Goal: Transaction & Acquisition: Obtain resource

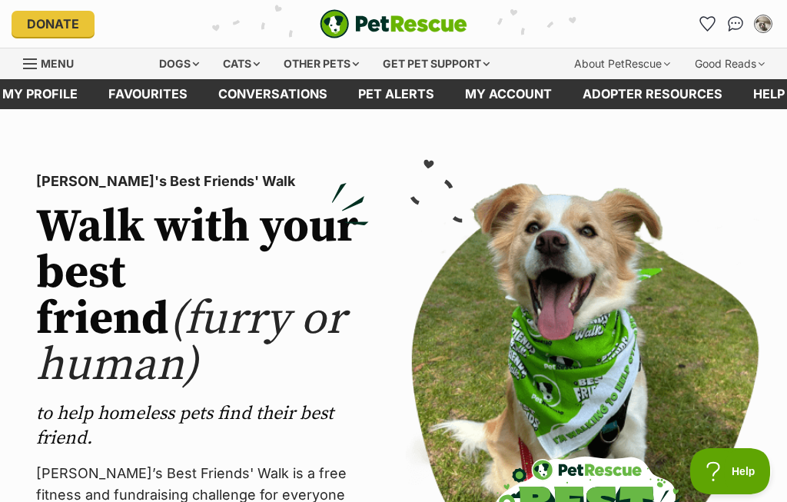
click at [245, 68] on div "Cats" at bounding box center [241, 63] width 58 height 31
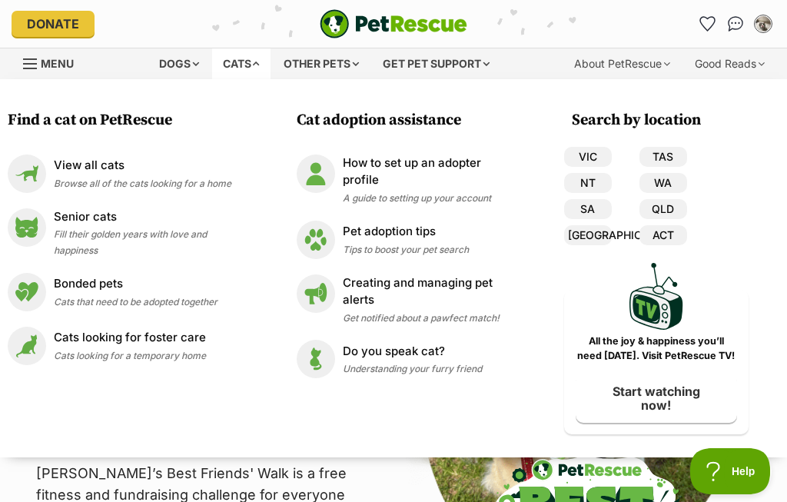
click at [191, 174] on div "View all cats Browse all of the cats looking for a home" at bounding box center [142, 173] width 177 height 33
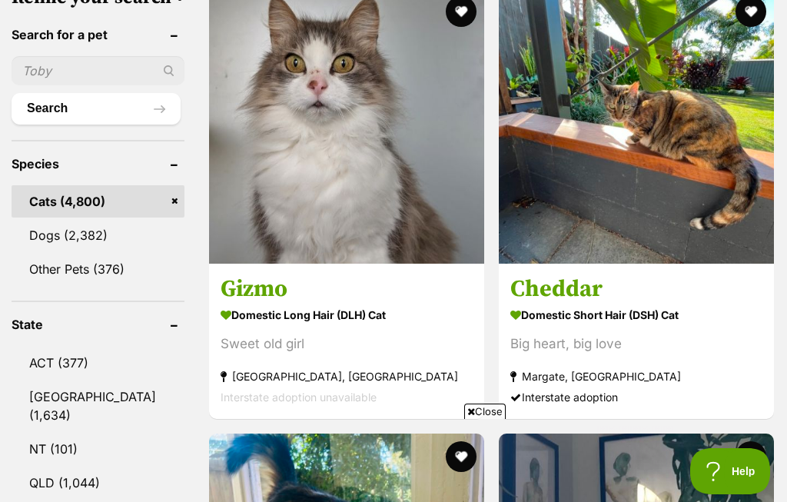
scroll to position [688, 0]
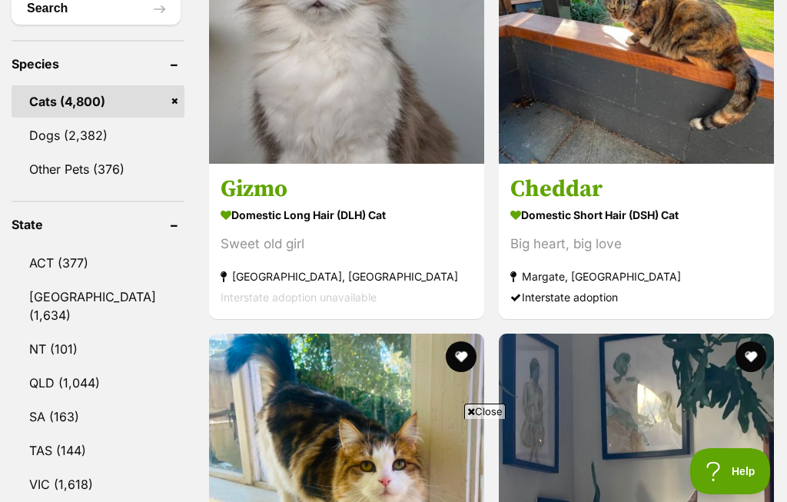
click at [95, 366] on link "QLD (1,044)" at bounding box center [98, 382] width 173 height 32
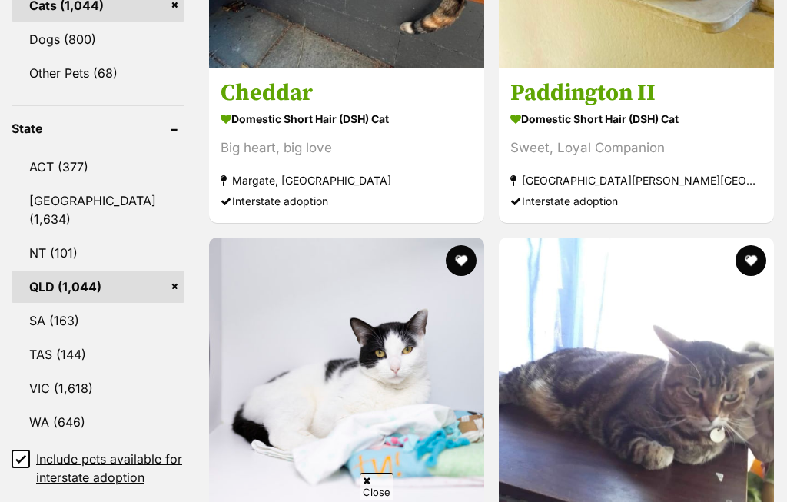
scroll to position [784, 0]
click at [22, 449] on input "Include pets available for interstate adoption" at bounding box center [21, 458] width 18 height 18
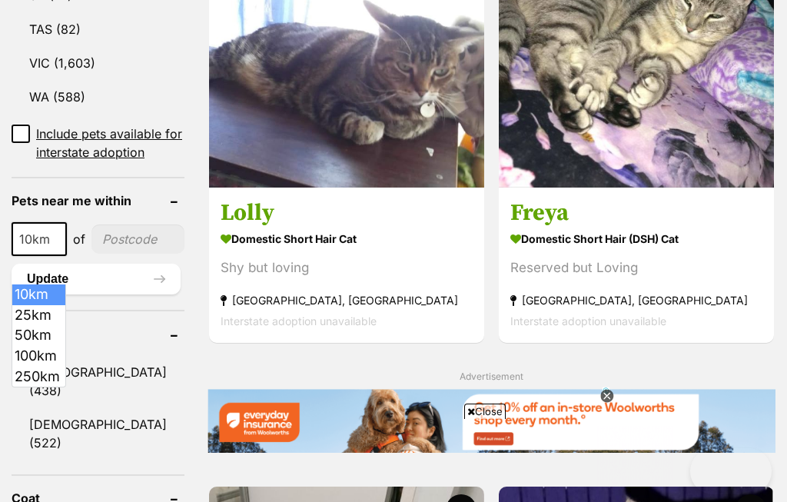
click at [133, 224] on input"] "postcode" at bounding box center [137, 238] width 93 height 29
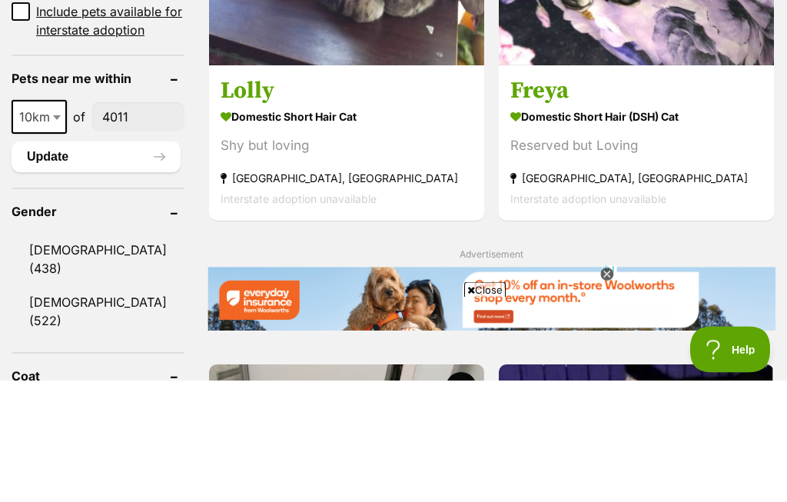
type input"] "4011"
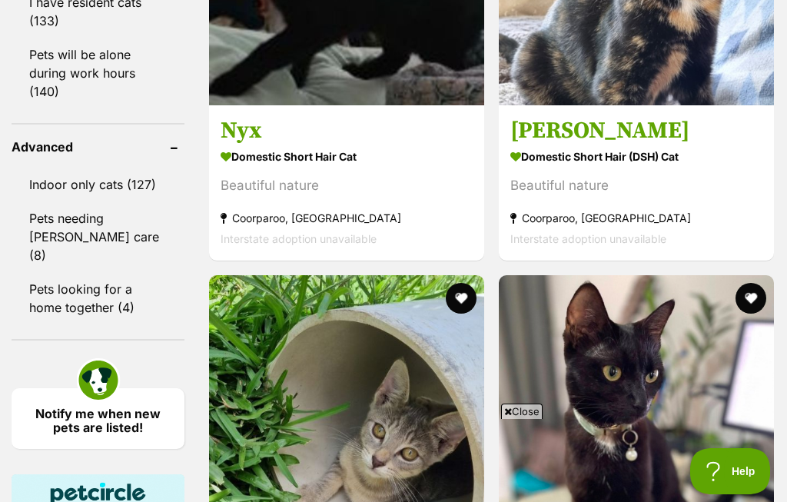
scroll to position [1682, 0]
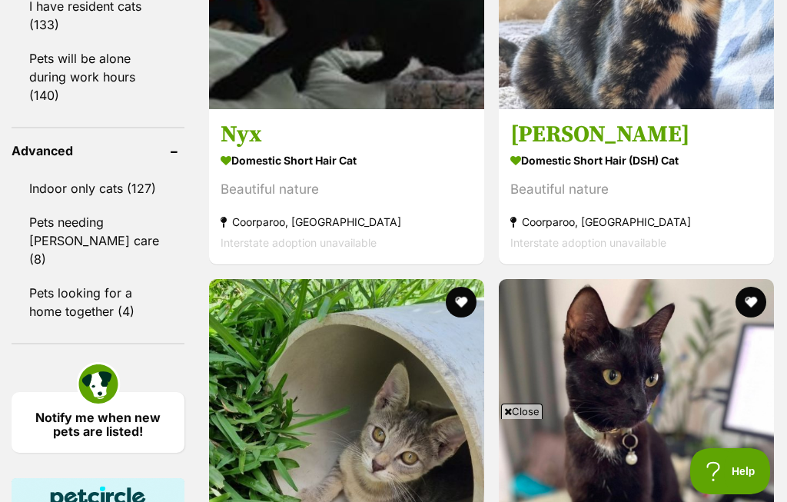
click at [138, 172] on link "Indoor only cats (127)" at bounding box center [98, 188] width 173 height 32
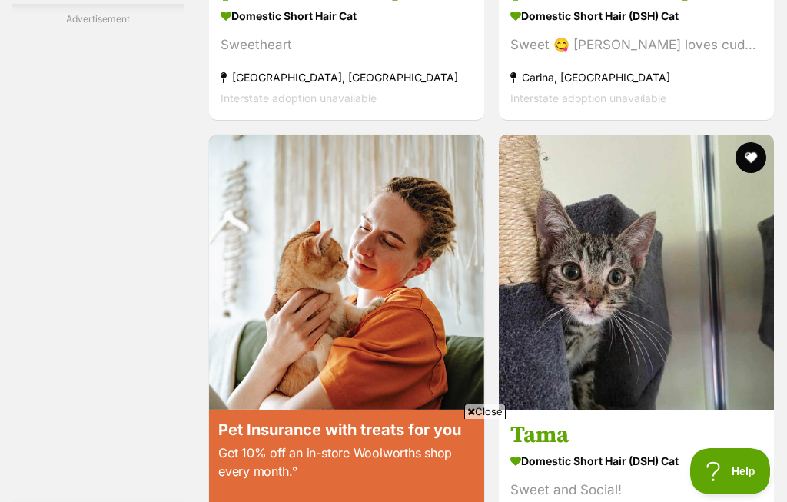
scroll to position [2817, 0]
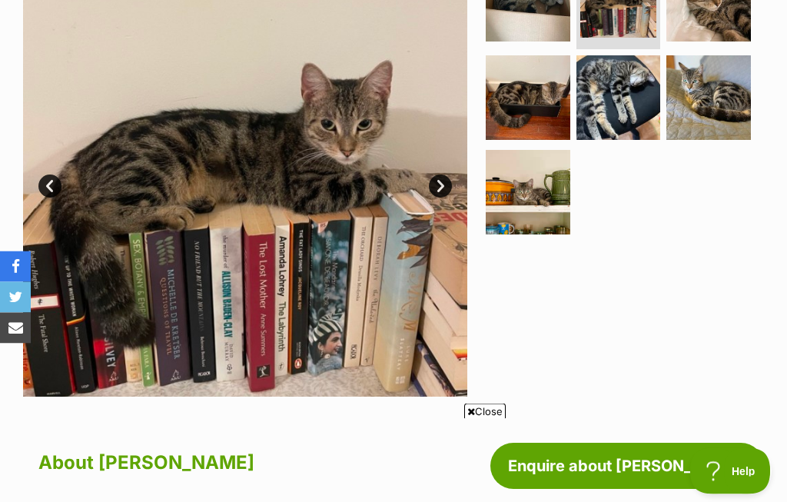
scroll to position [309, 0]
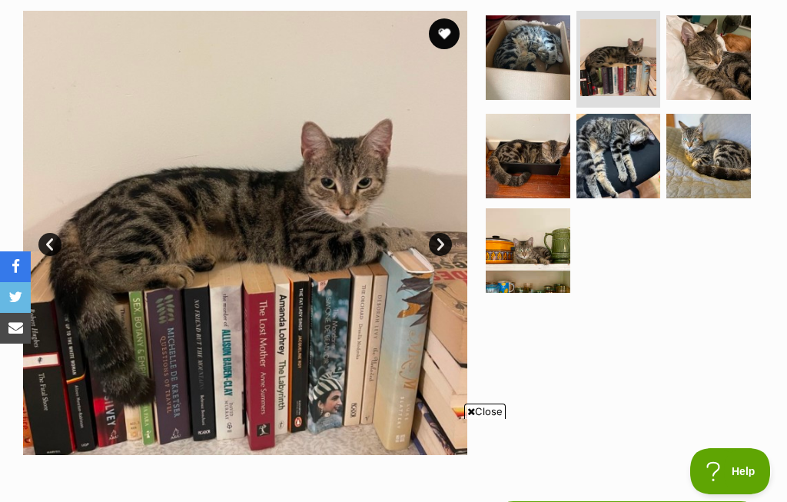
click at [544, 155] on img at bounding box center [528, 156] width 85 height 85
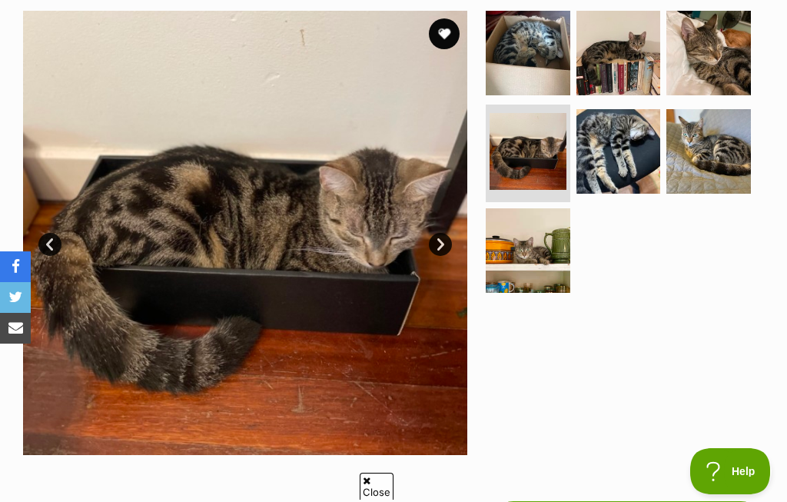
click at [720, 158] on img at bounding box center [708, 151] width 85 height 85
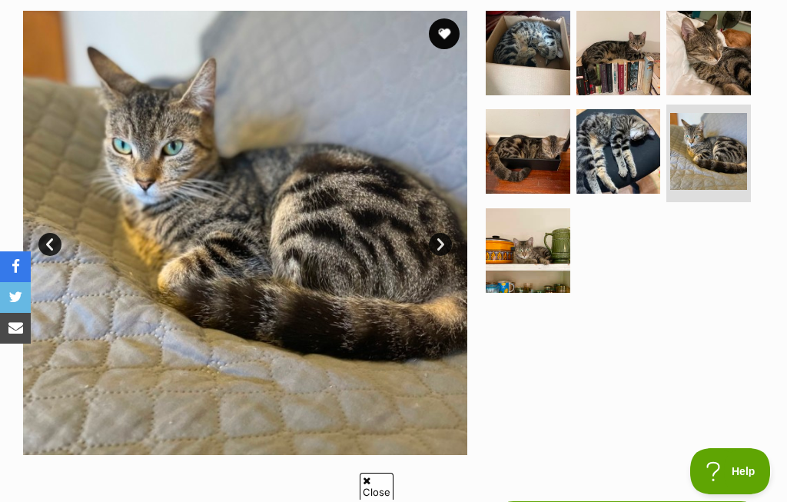
click at [722, 59] on img at bounding box center [708, 53] width 85 height 85
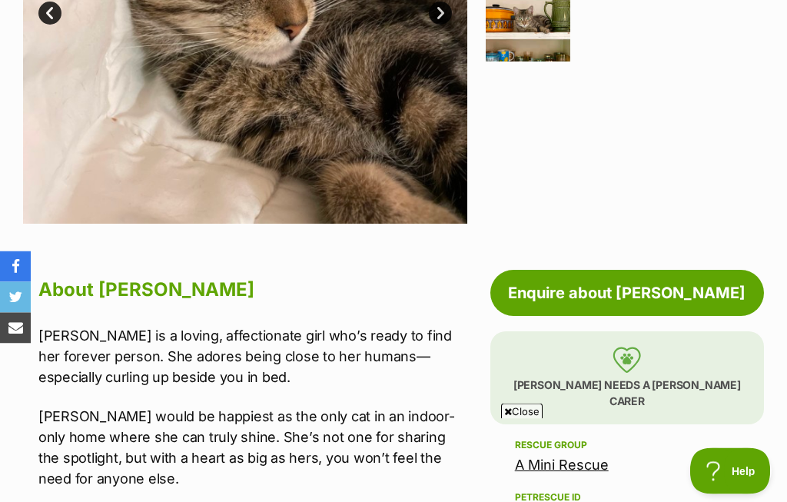
scroll to position [540, 0]
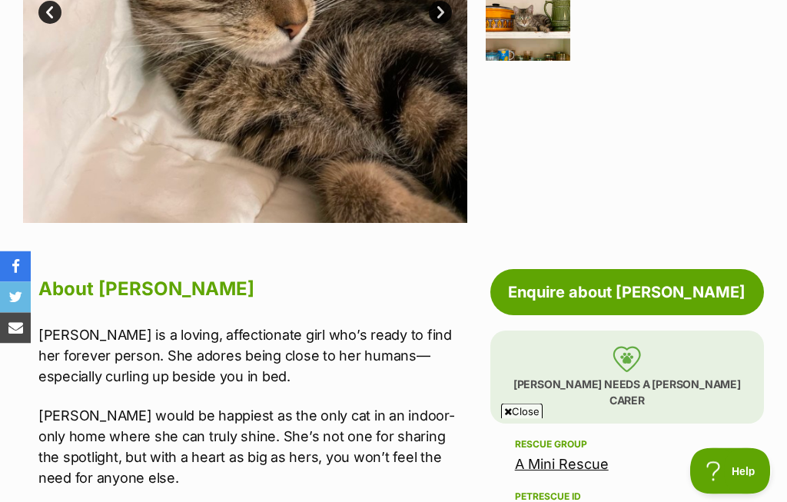
click at [520, 419] on span "Close" at bounding box center [521, 410] width 41 height 15
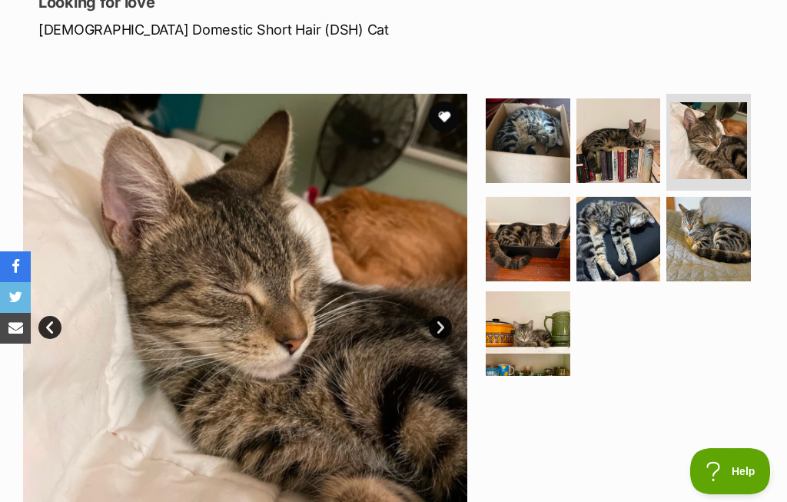
scroll to position [210, 0]
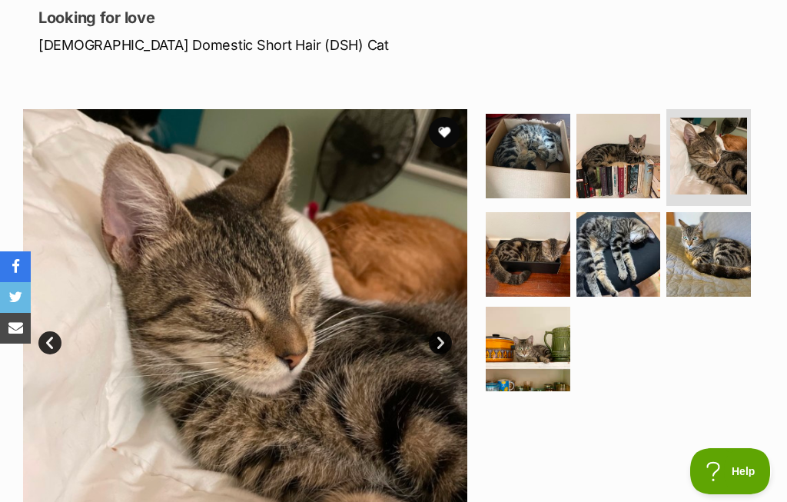
click at [713, 260] on img at bounding box center [708, 254] width 85 height 85
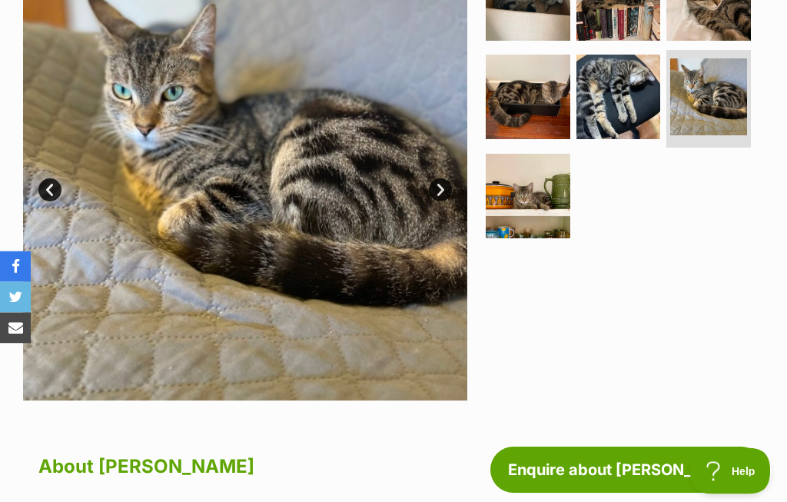
scroll to position [359, 0]
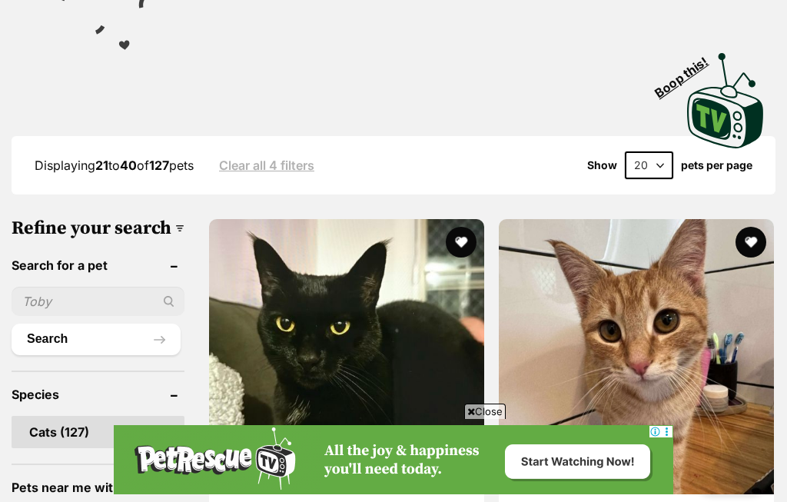
scroll to position [454, 0]
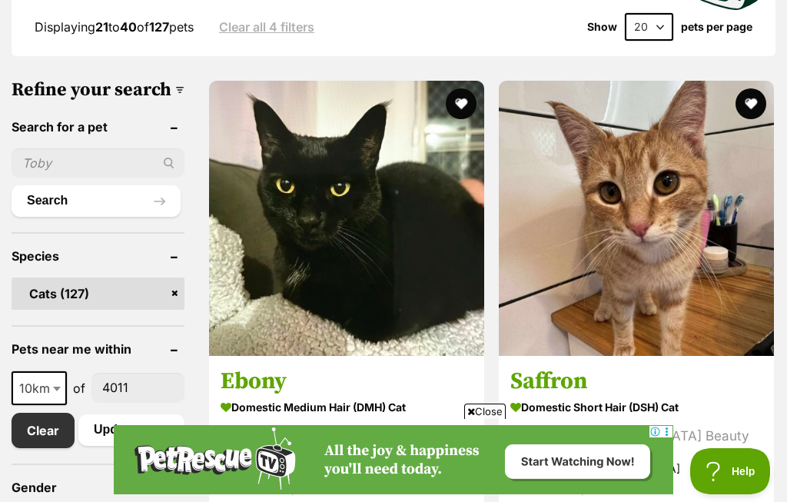
click at [487, 407] on span "Close" at bounding box center [484, 410] width 41 height 15
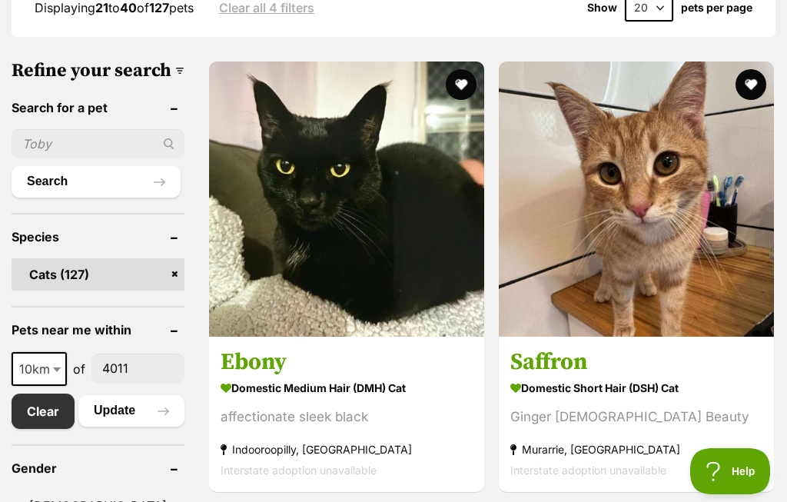
scroll to position [0, 0]
click at [507, 177] on img at bounding box center [636, 198] width 275 height 275
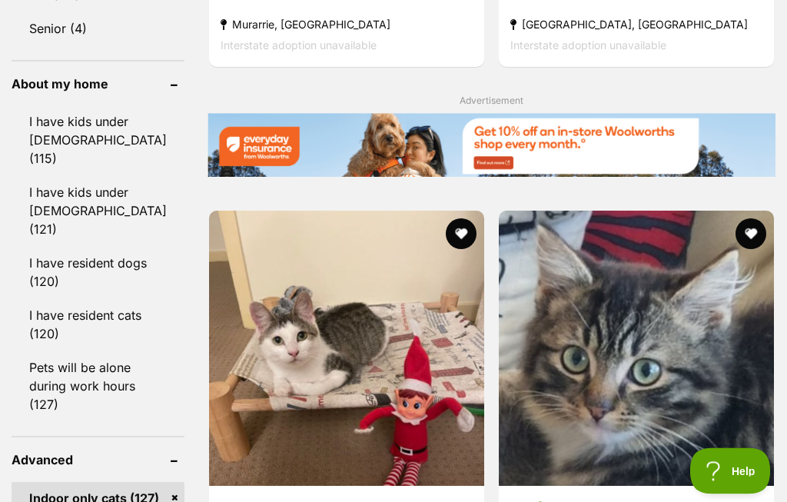
scroll to position [1343, 0]
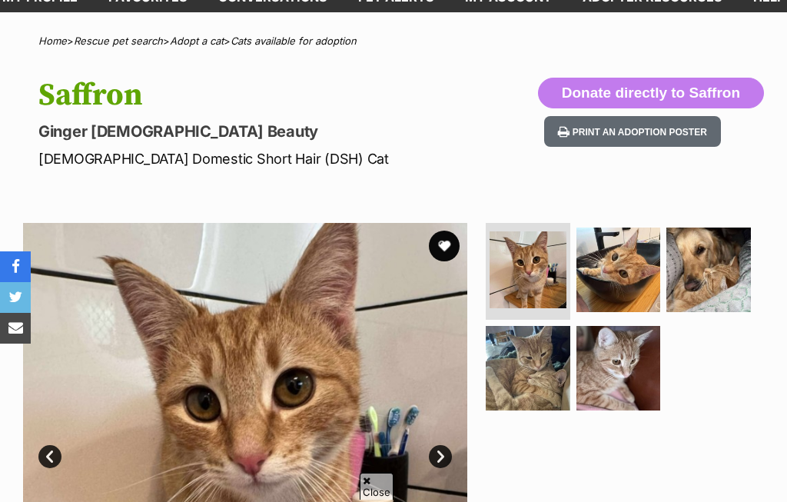
click at [691, 275] on img at bounding box center [708, 269] width 85 height 85
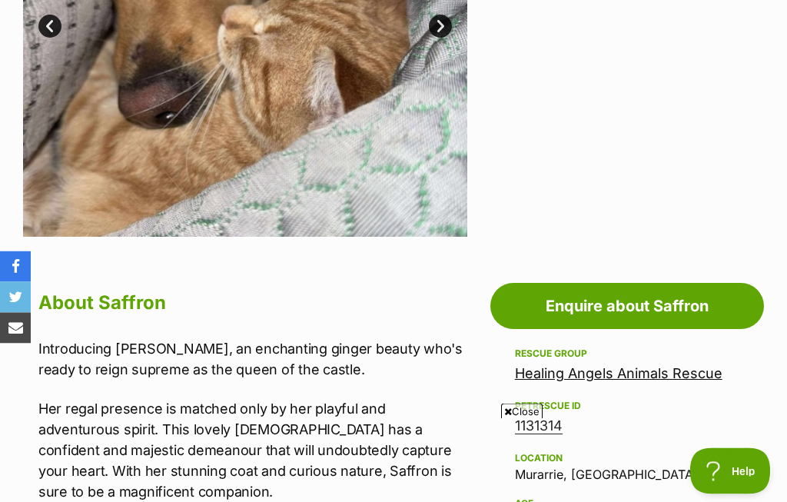
scroll to position [260, 0]
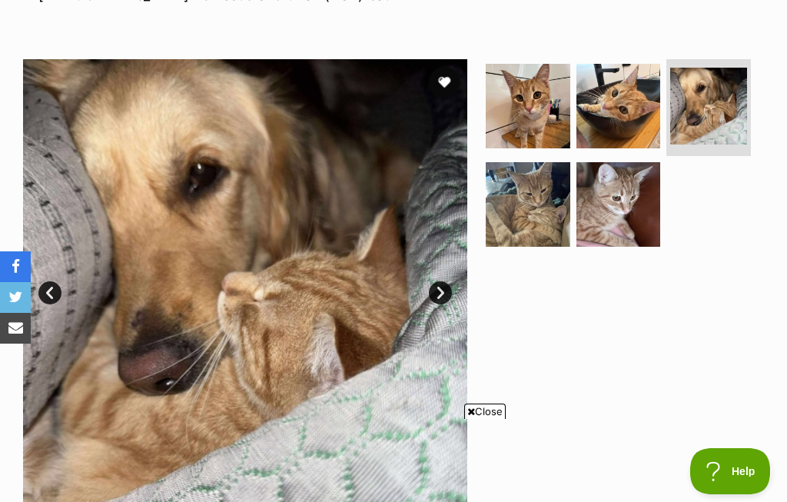
click at [542, 189] on img at bounding box center [528, 204] width 85 height 85
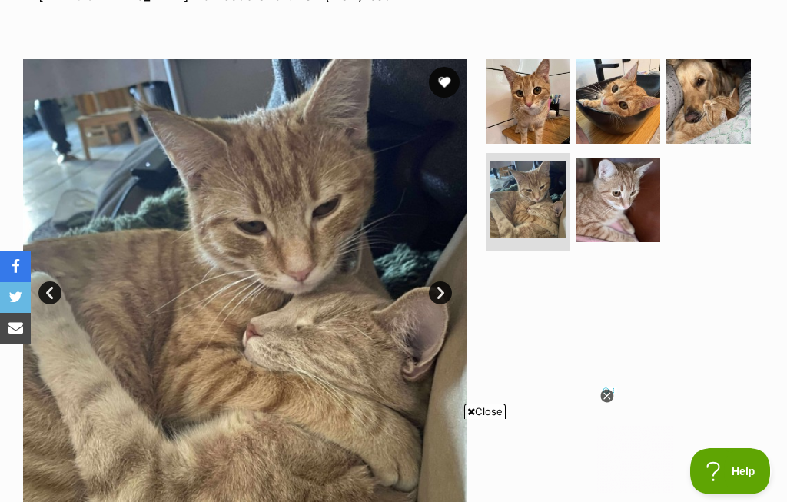
scroll to position [0, 0]
click at [608, 189] on img at bounding box center [618, 199] width 85 height 85
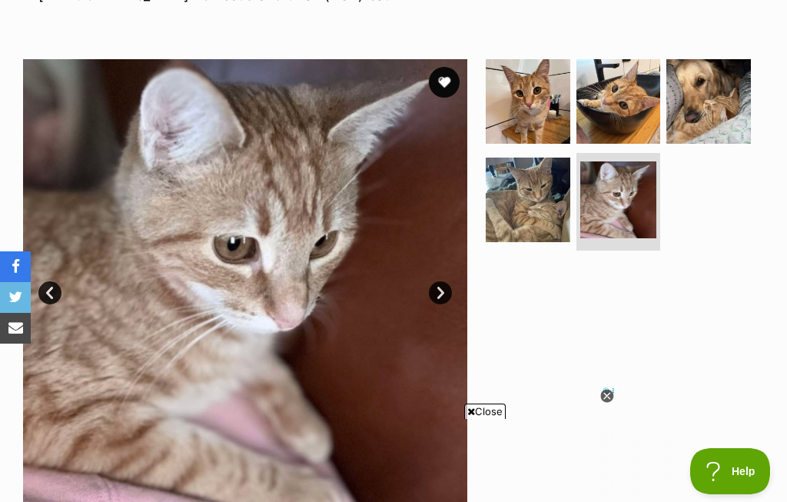
click at [625, 201] on img at bounding box center [618, 199] width 77 height 77
click at [605, 393] on icon at bounding box center [606, 395] width 13 height 13
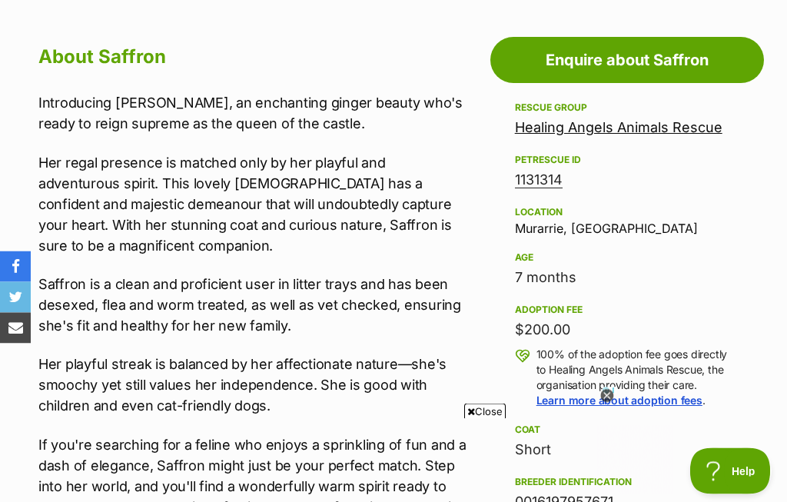
scroll to position [773, 0]
click at [607, 403] on icon at bounding box center [606, 395] width 13 height 13
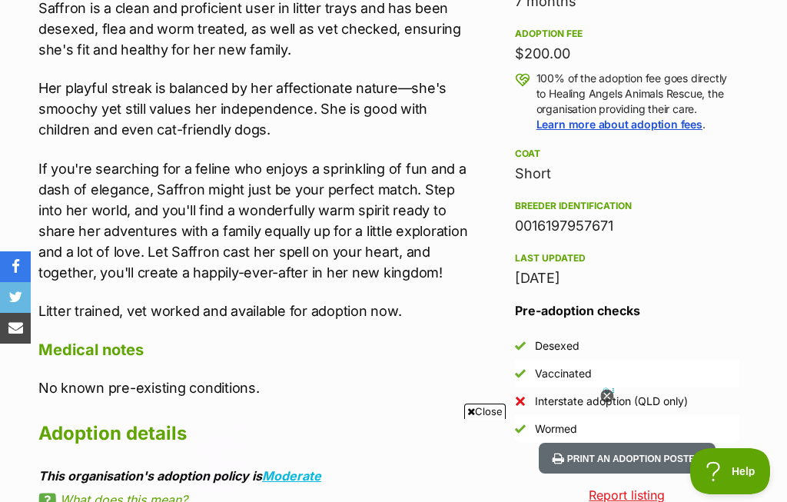
scroll to position [0, 0]
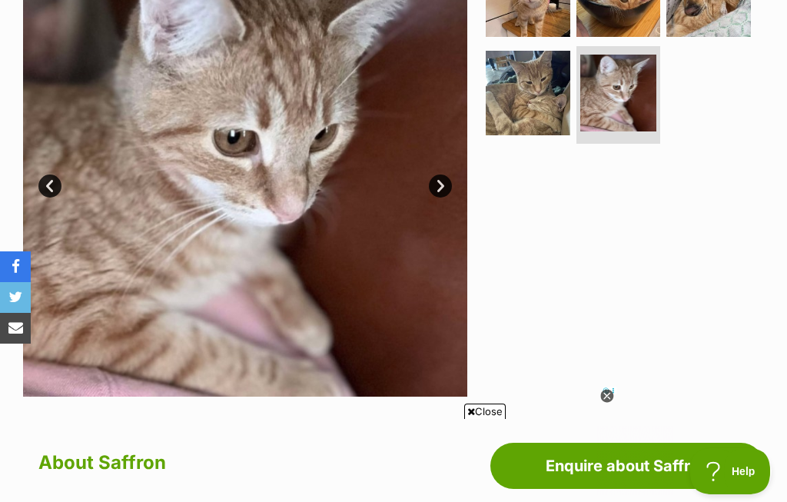
scroll to position [366, 0]
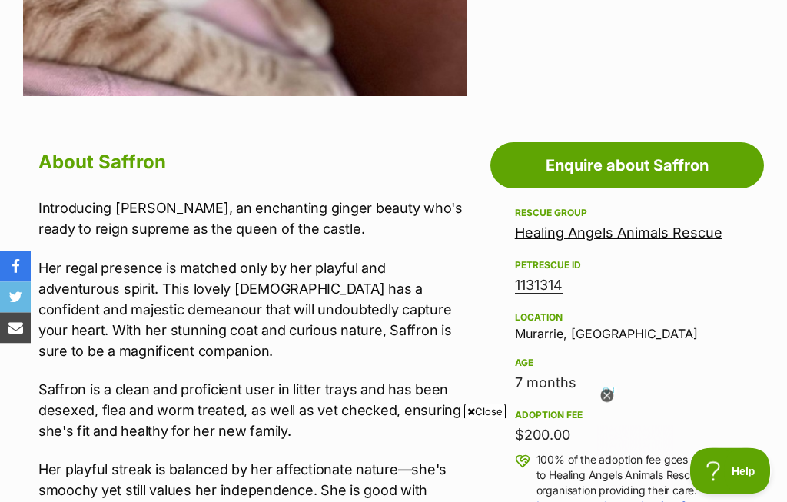
scroll to position [869, 0]
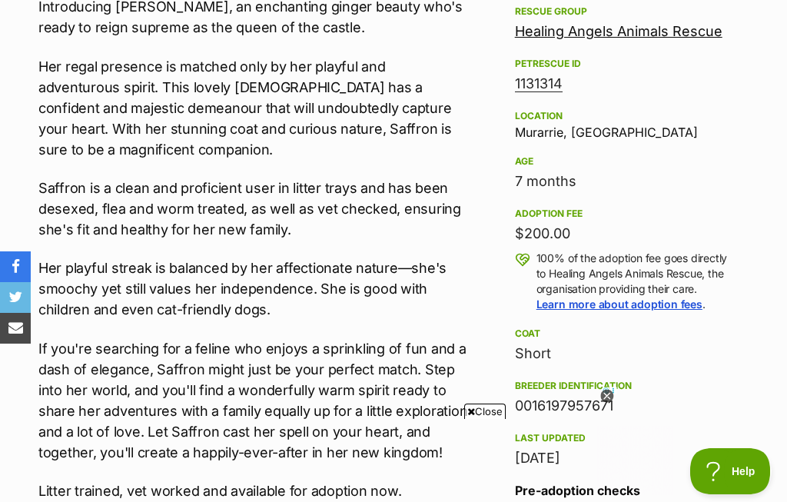
click at [610, 441] on div "Last updated" at bounding box center [627, 438] width 224 height 12
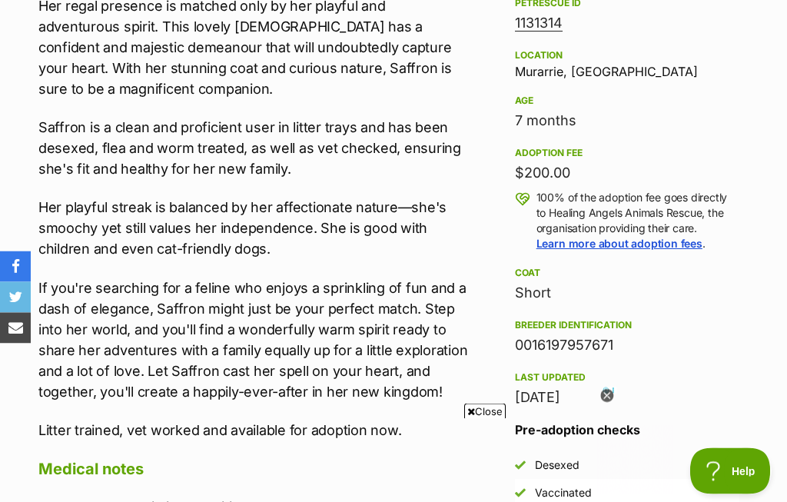
scroll to position [940, 0]
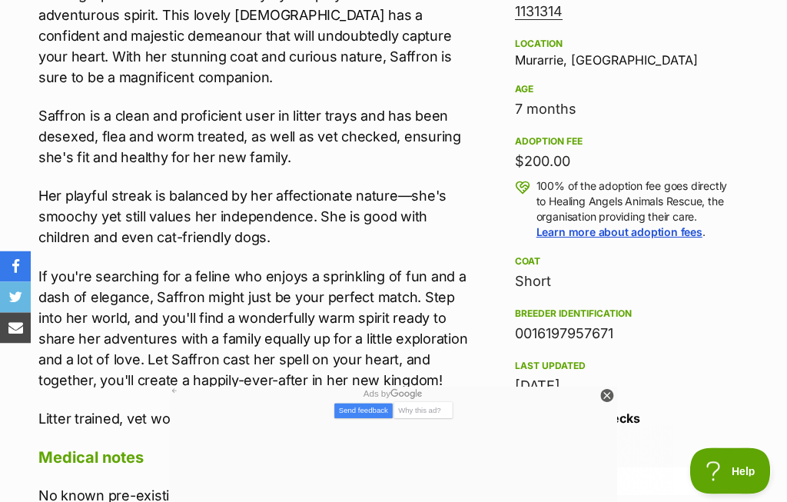
scroll to position [985, 0]
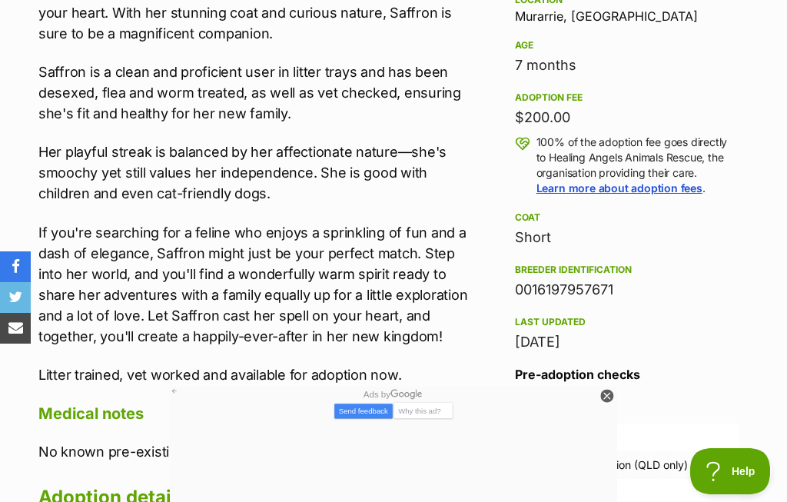
click at [786, 396] on div "Ads by" at bounding box center [542, 399] width 745 height 26
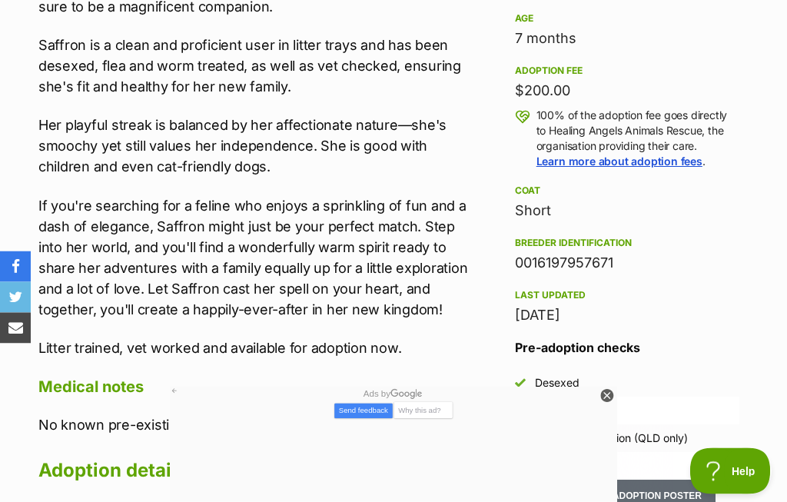
scroll to position [1012, 0]
click at [611, 403] on icon at bounding box center [607, 396] width 14 height 14
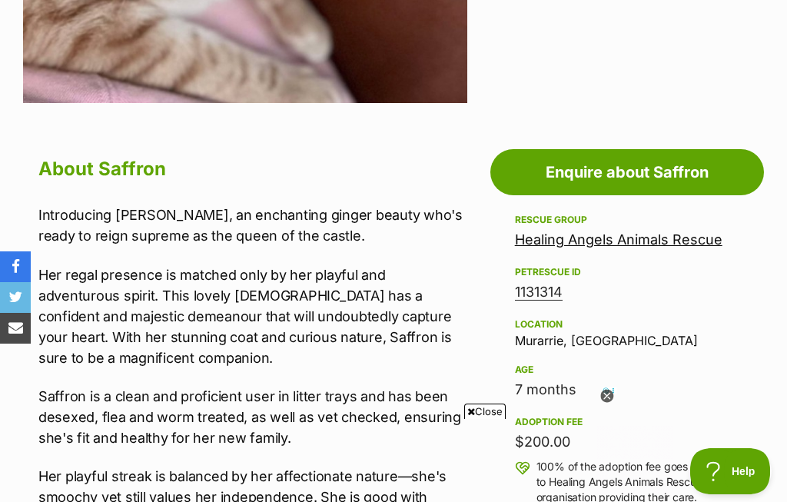
scroll to position [660, 0]
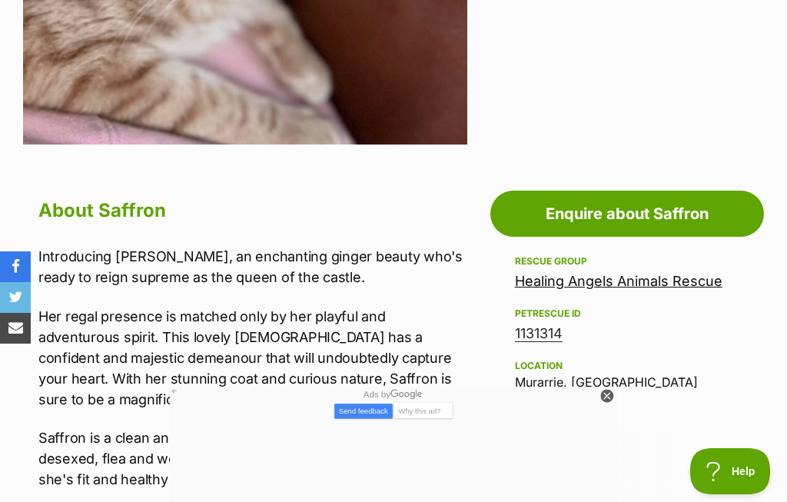
scroll to position [303, 0]
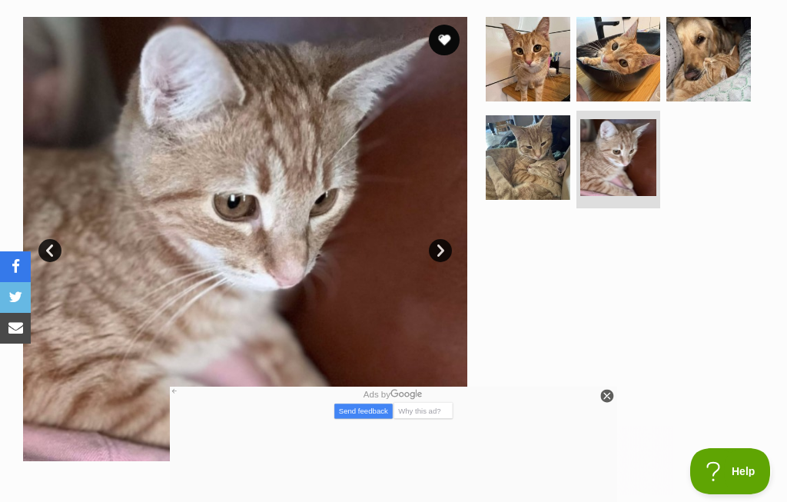
click at [599, 383] on div at bounding box center [622, 239] width 281 height 444
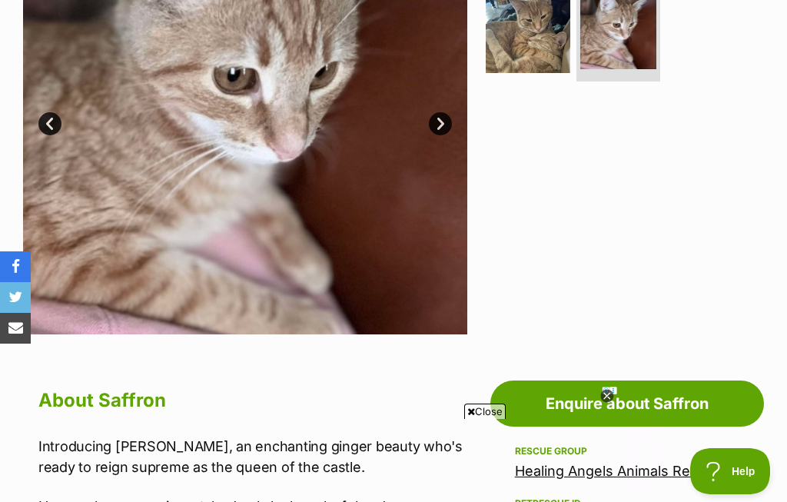
scroll to position [461, 0]
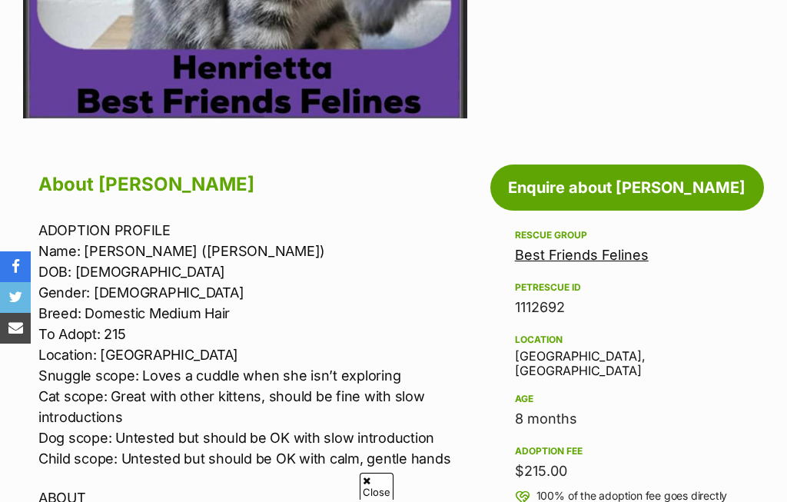
scroll to position [383, 0]
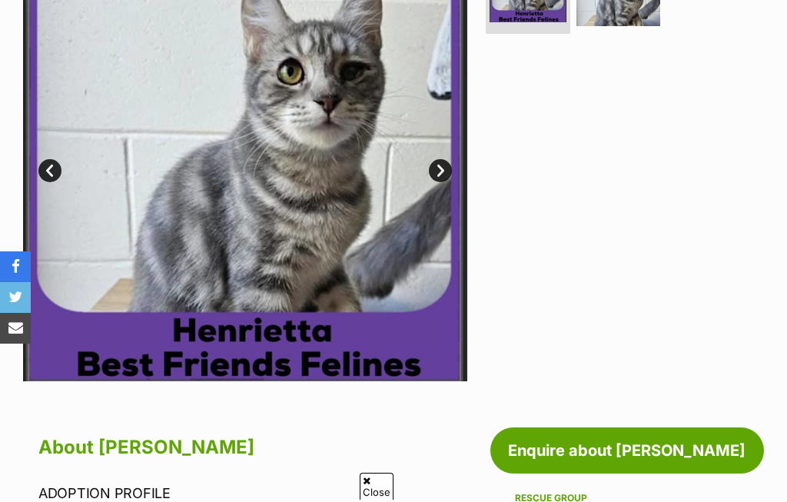
click at [443, 166] on link "Next" at bounding box center [440, 170] width 23 height 23
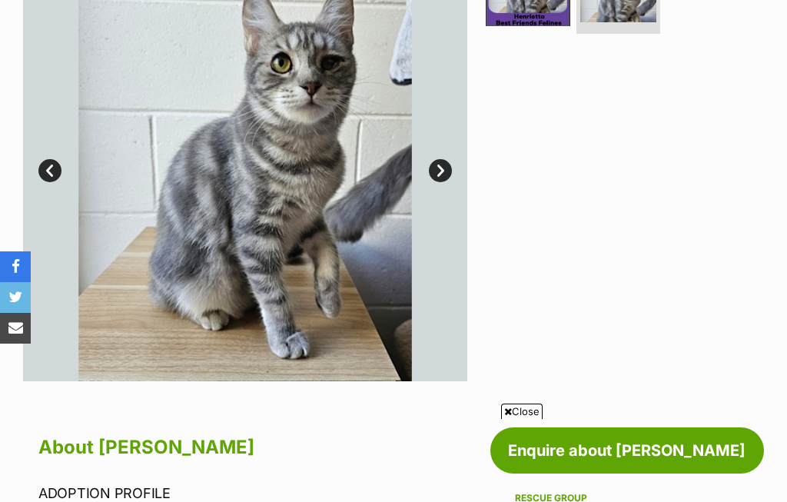
click at [449, 170] on link "Next" at bounding box center [440, 170] width 23 height 23
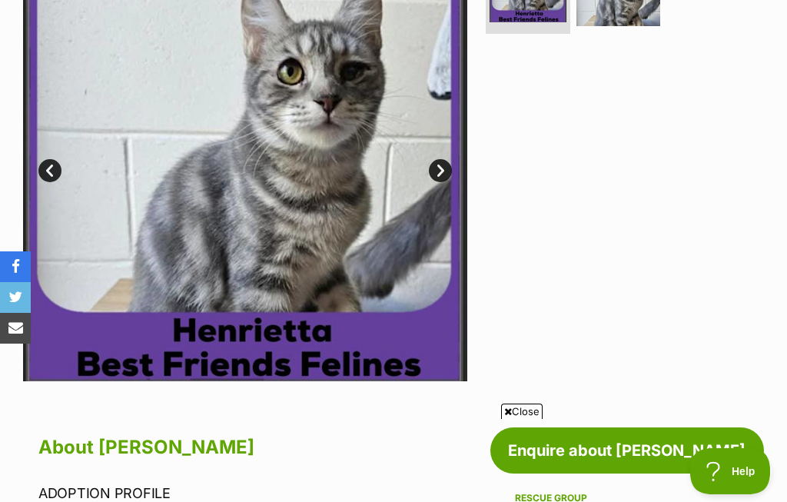
scroll to position [0, 0]
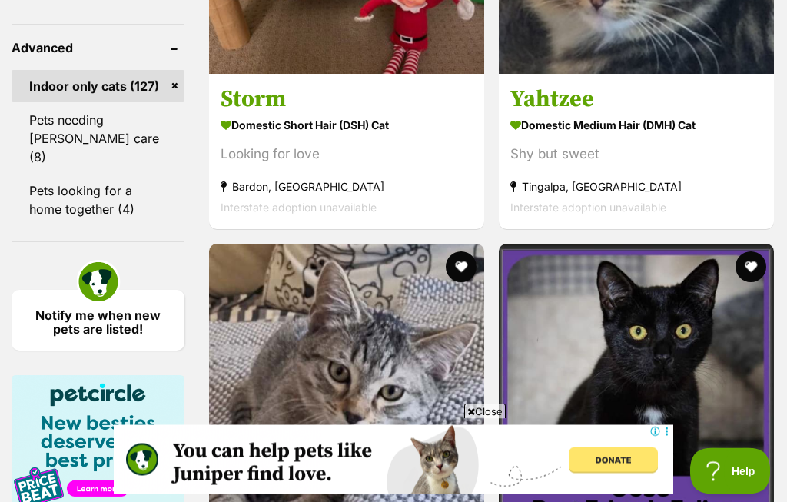
scroll to position [1757, 0]
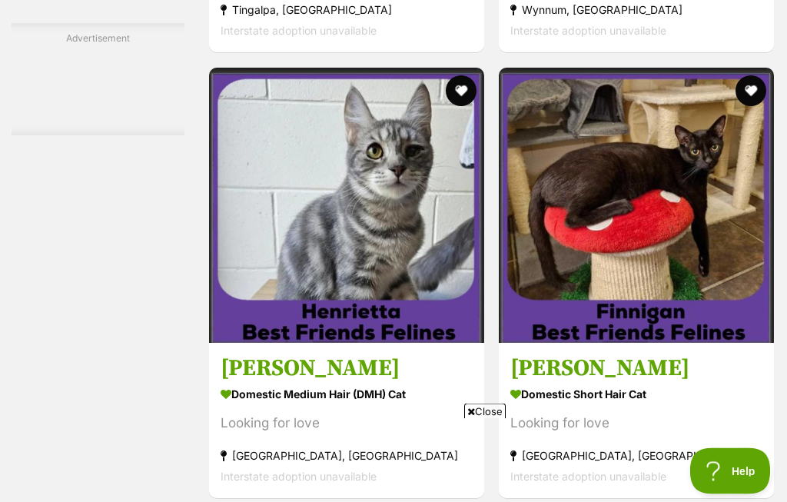
scroll to position [2376, 0]
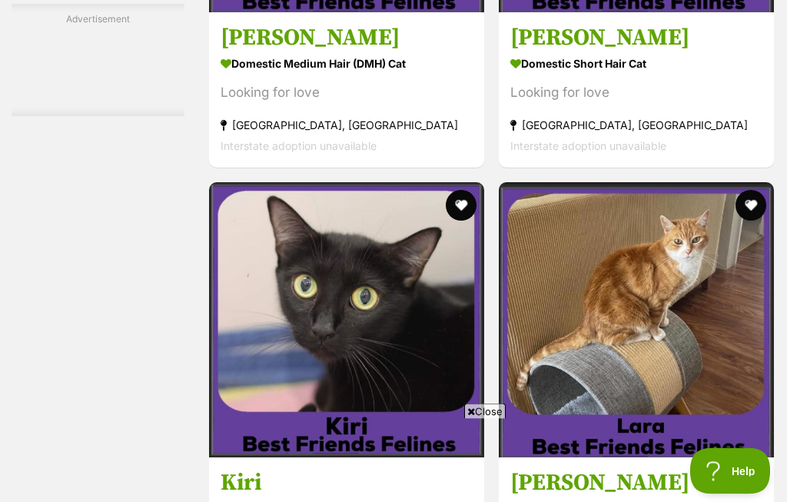
scroll to position [2707, 0]
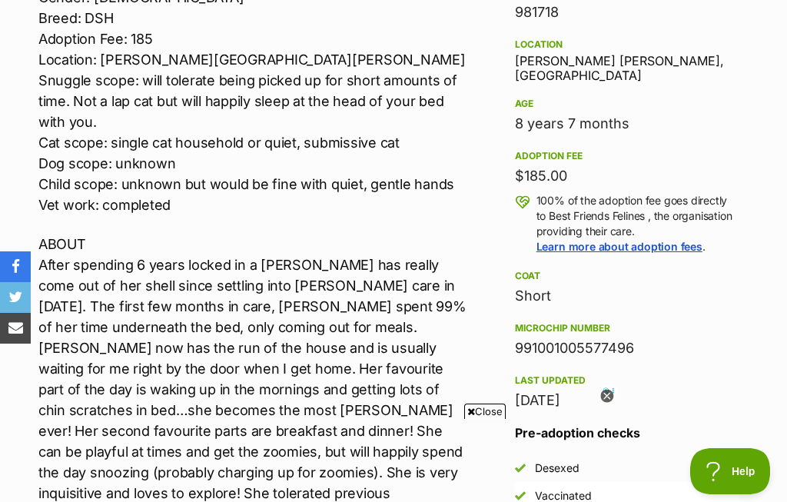
click at [611, 403] on icon at bounding box center [606, 395] width 13 height 13
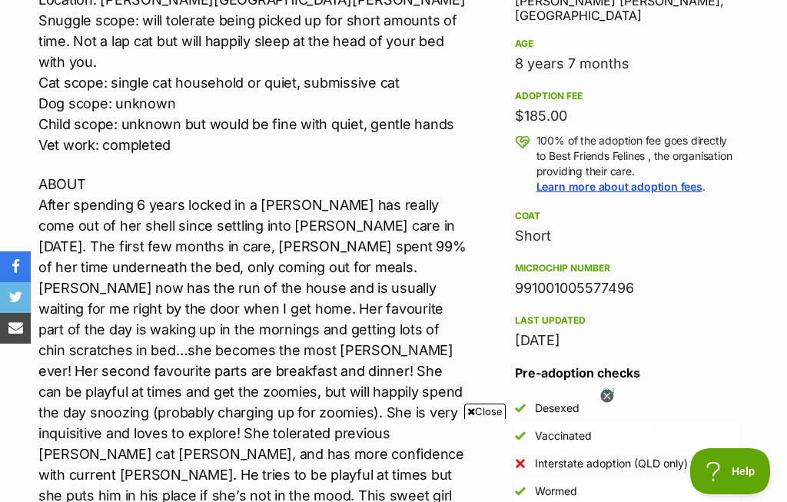
click at [613, 403] on icon at bounding box center [607, 396] width 14 height 14
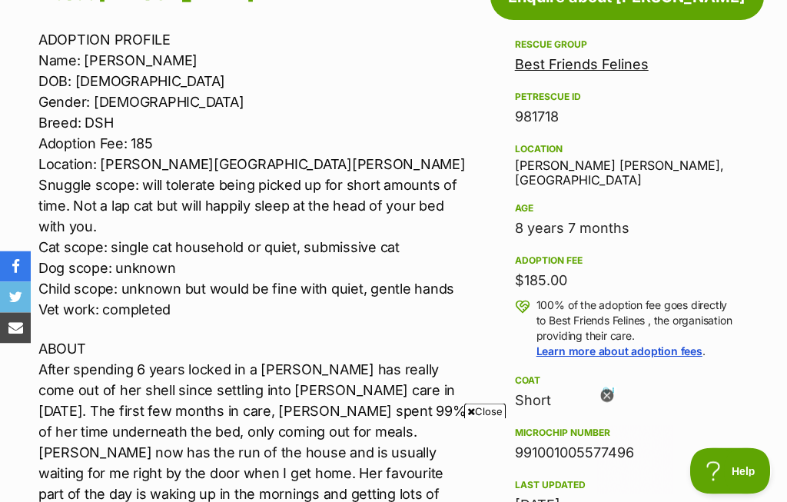
scroll to position [836, 0]
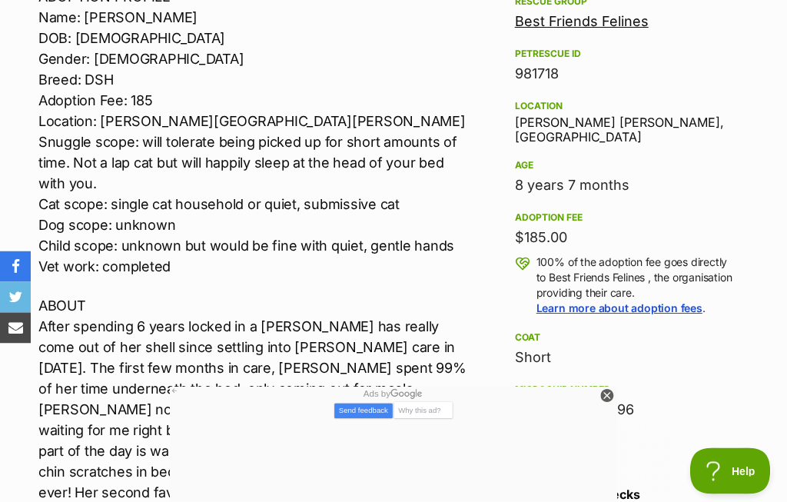
scroll to position [886, 0]
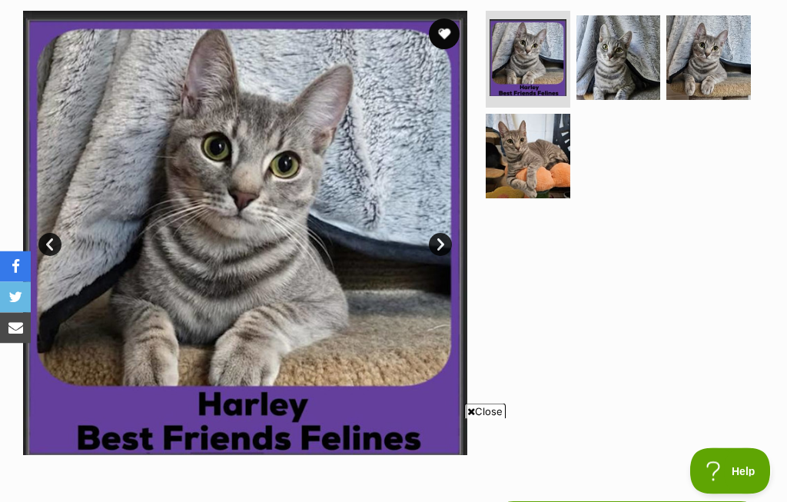
scroll to position [309, 0]
click at [537, 150] on img at bounding box center [528, 156] width 85 height 85
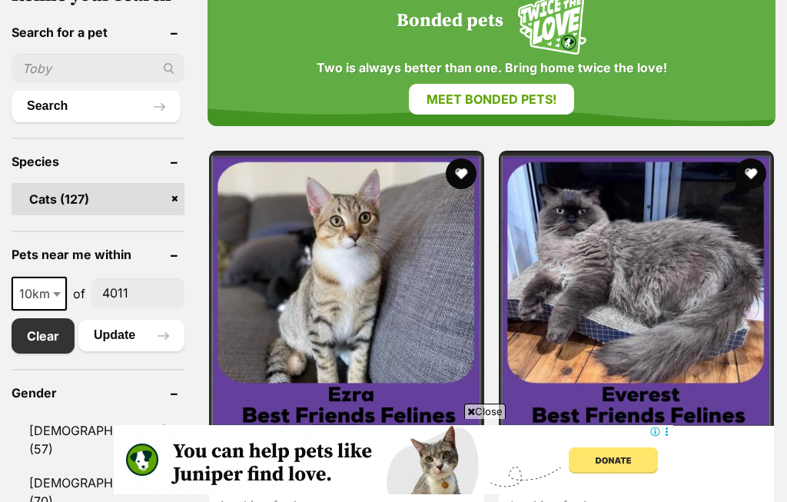
click at [310, 264] on img at bounding box center [346, 288] width 275 height 275
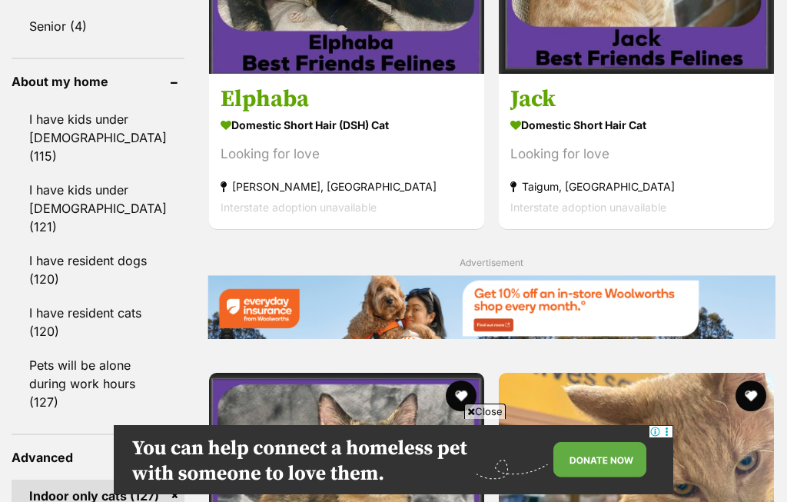
scroll to position [1344, 0]
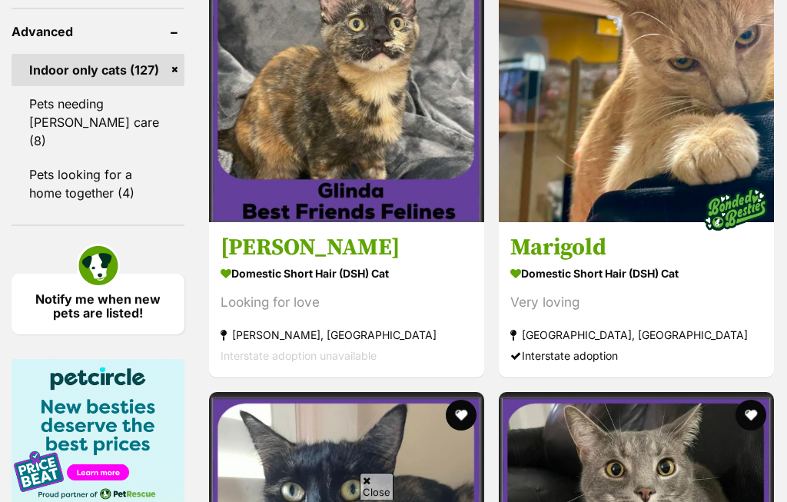
scroll to position [1890, 0]
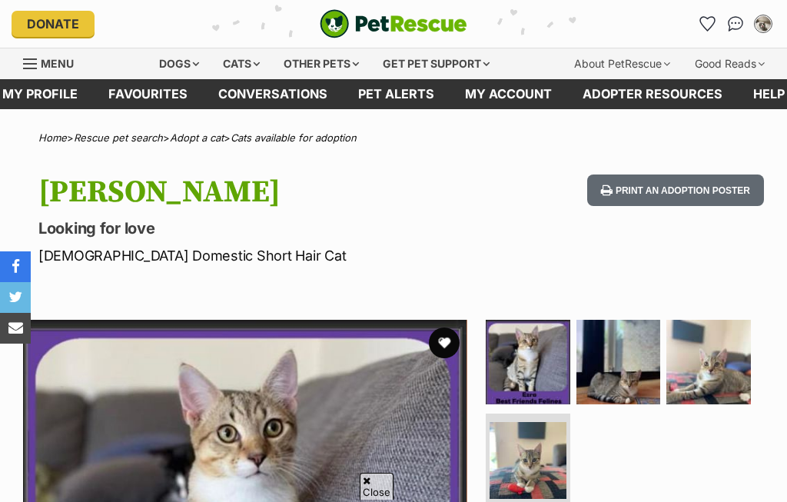
scroll to position [112, 0]
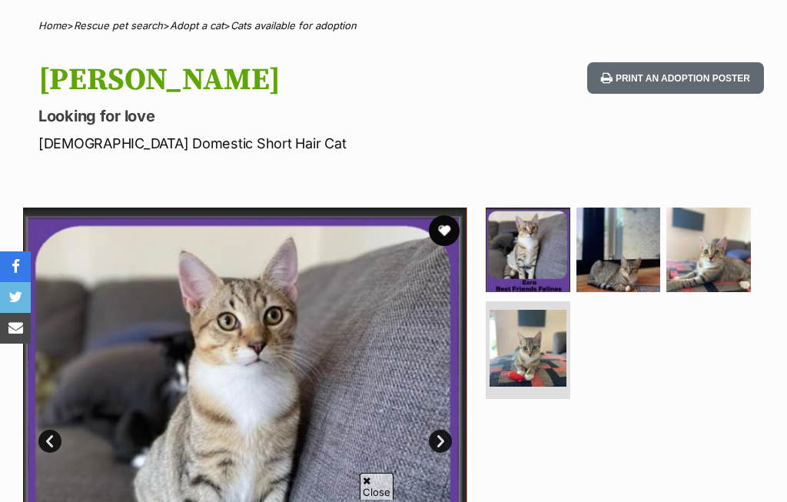
click at [618, 263] on img at bounding box center [618, 249] width 85 height 85
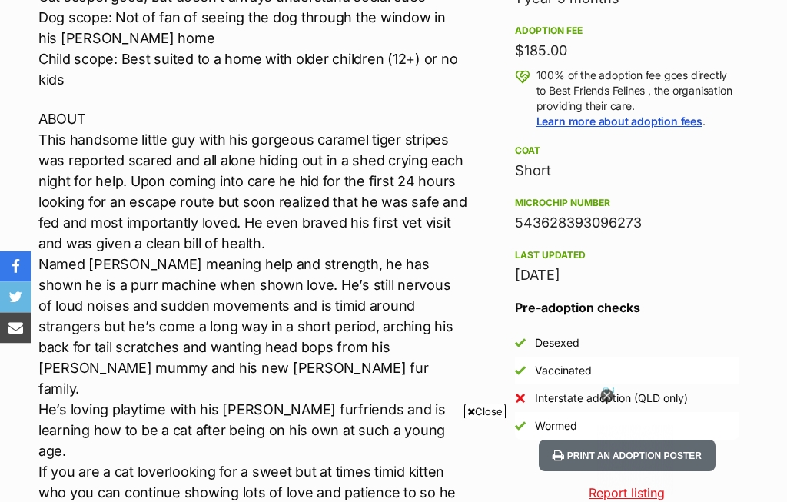
scroll to position [1065, 0]
click at [606, 403] on icon at bounding box center [606, 395] width 13 height 13
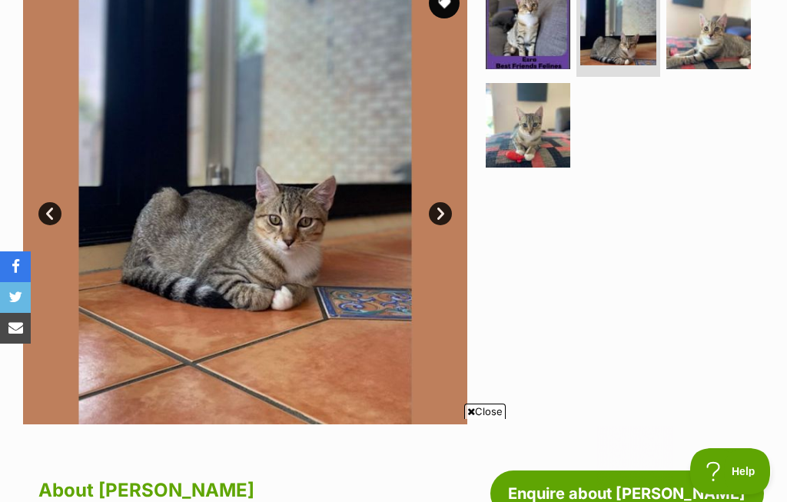
scroll to position [241, 0]
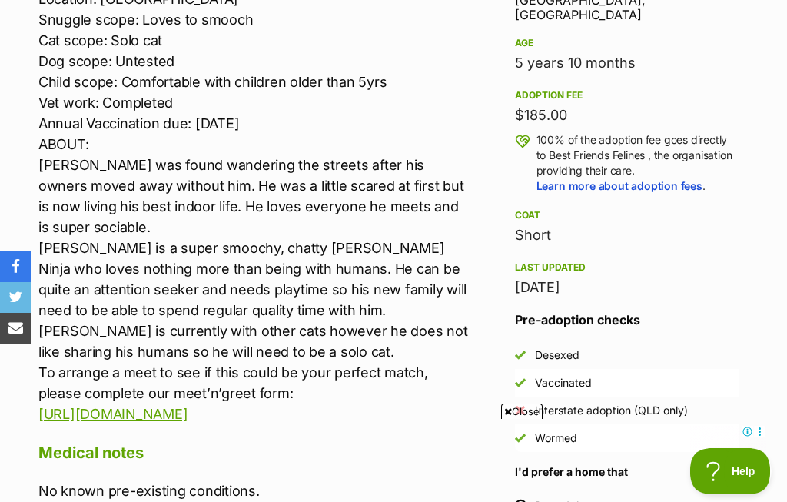
scroll to position [983, 0]
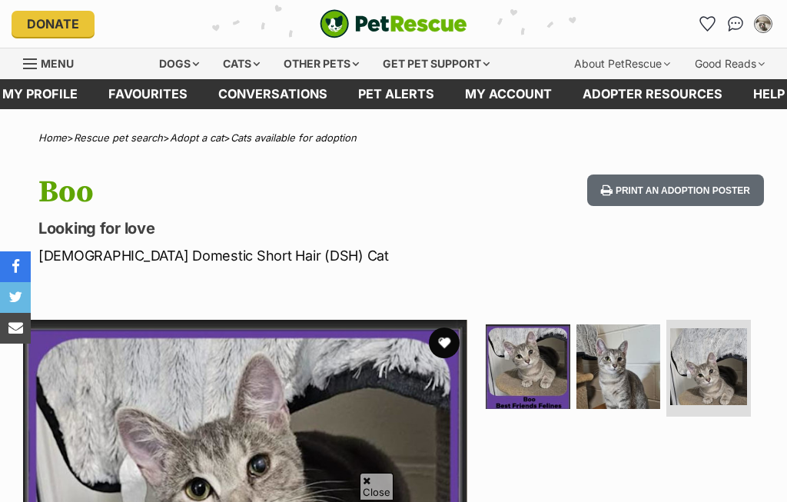
click at [716, 328] on img at bounding box center [708, 366] width 77 height 77
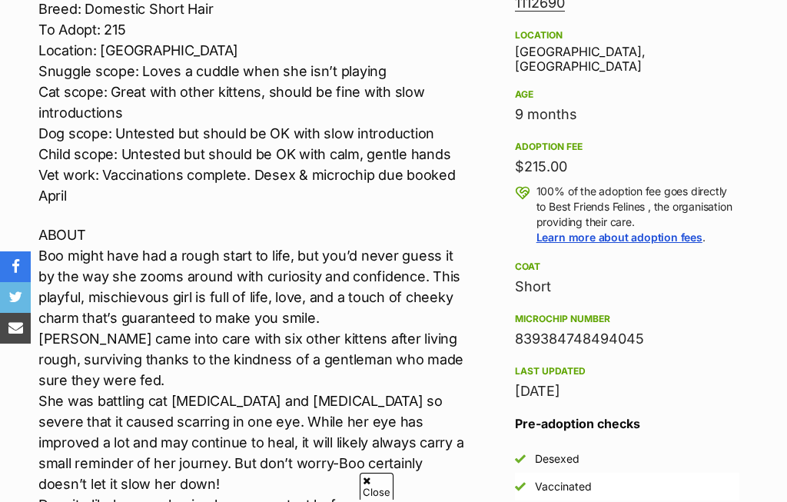
scroll to position [921, 0]
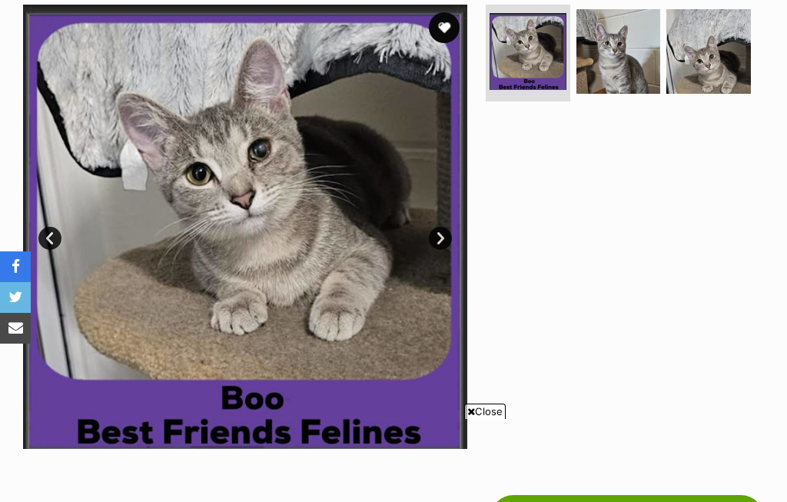
click at [442, 237] on link "Next" at bounding box center [440, 238] width 23 height 23
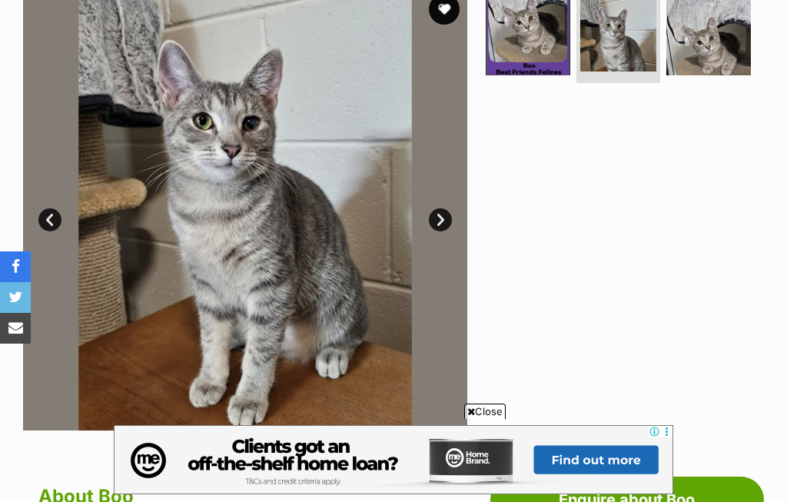
scroll to position [877, 0]
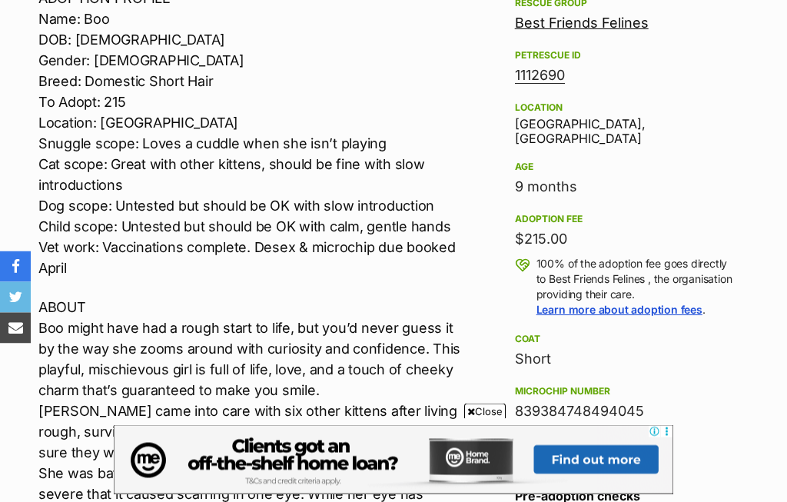
click at [477, 419] on span "Close" at bounding box center [484, 410] width 41 height 15
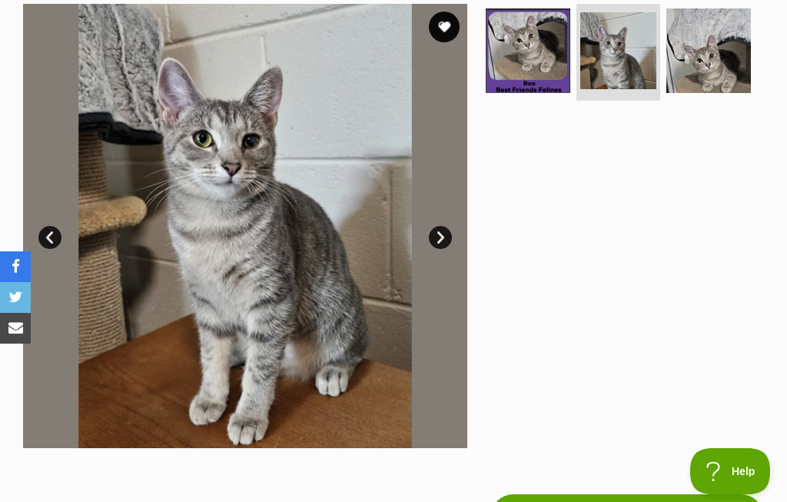
scroll to position [0, 0]
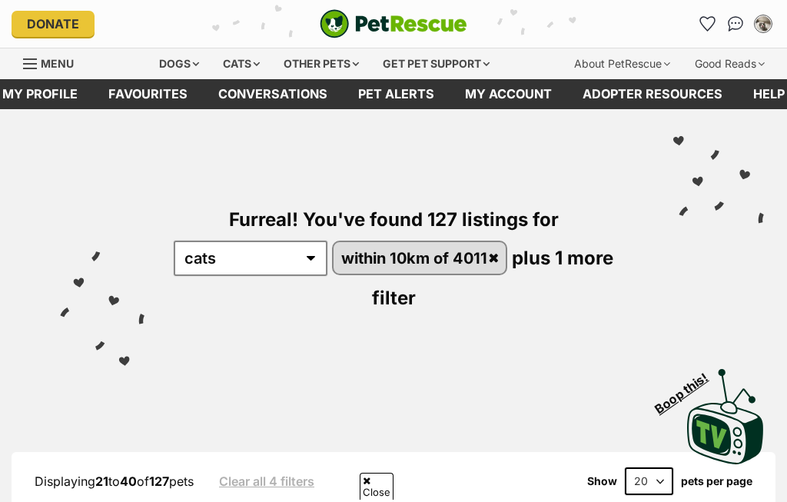
scroll to position [2765, 0]
